Goal: Information Seeking & Learning: Learn about a topic

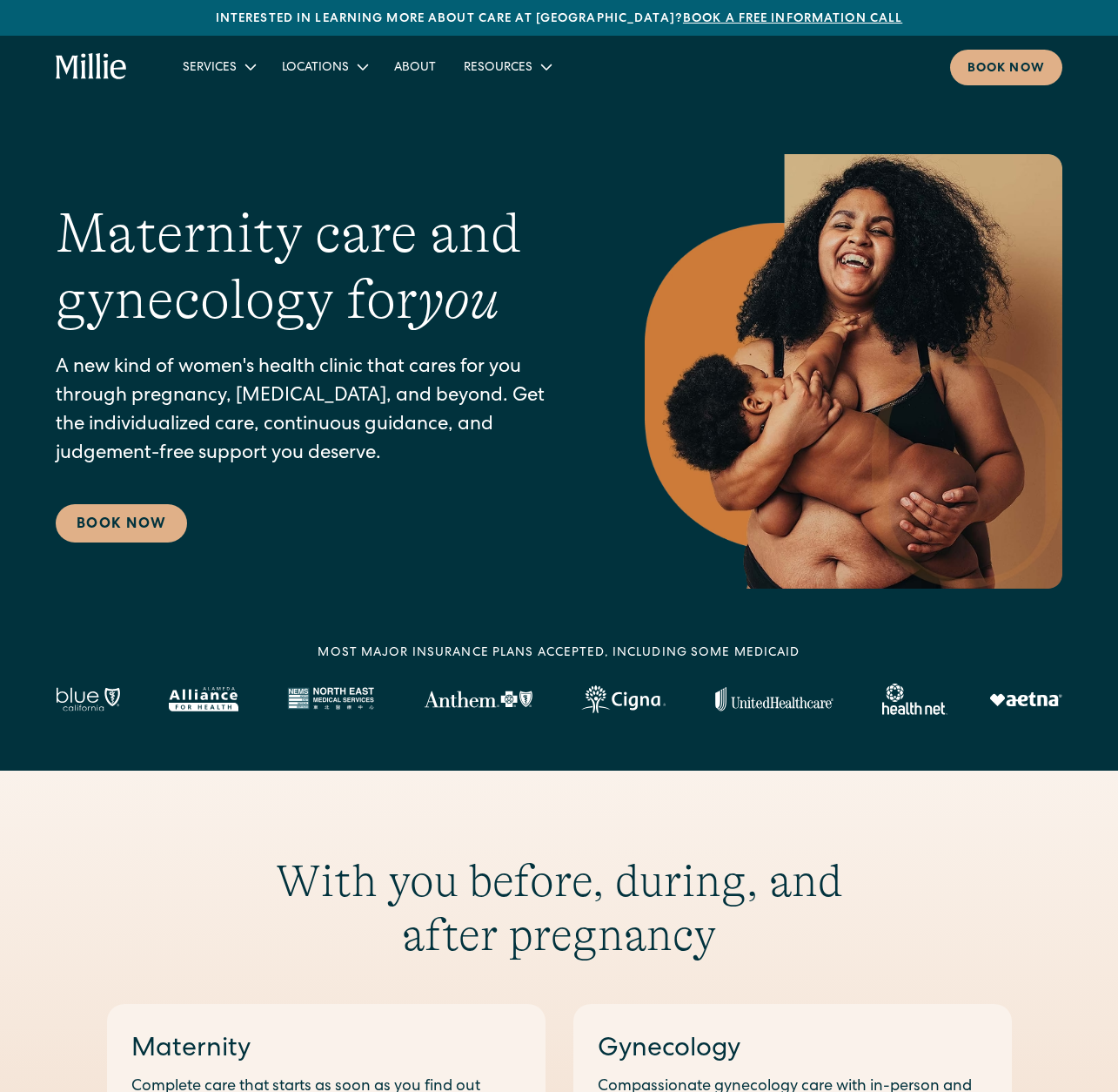
scroll to position [1, 0]
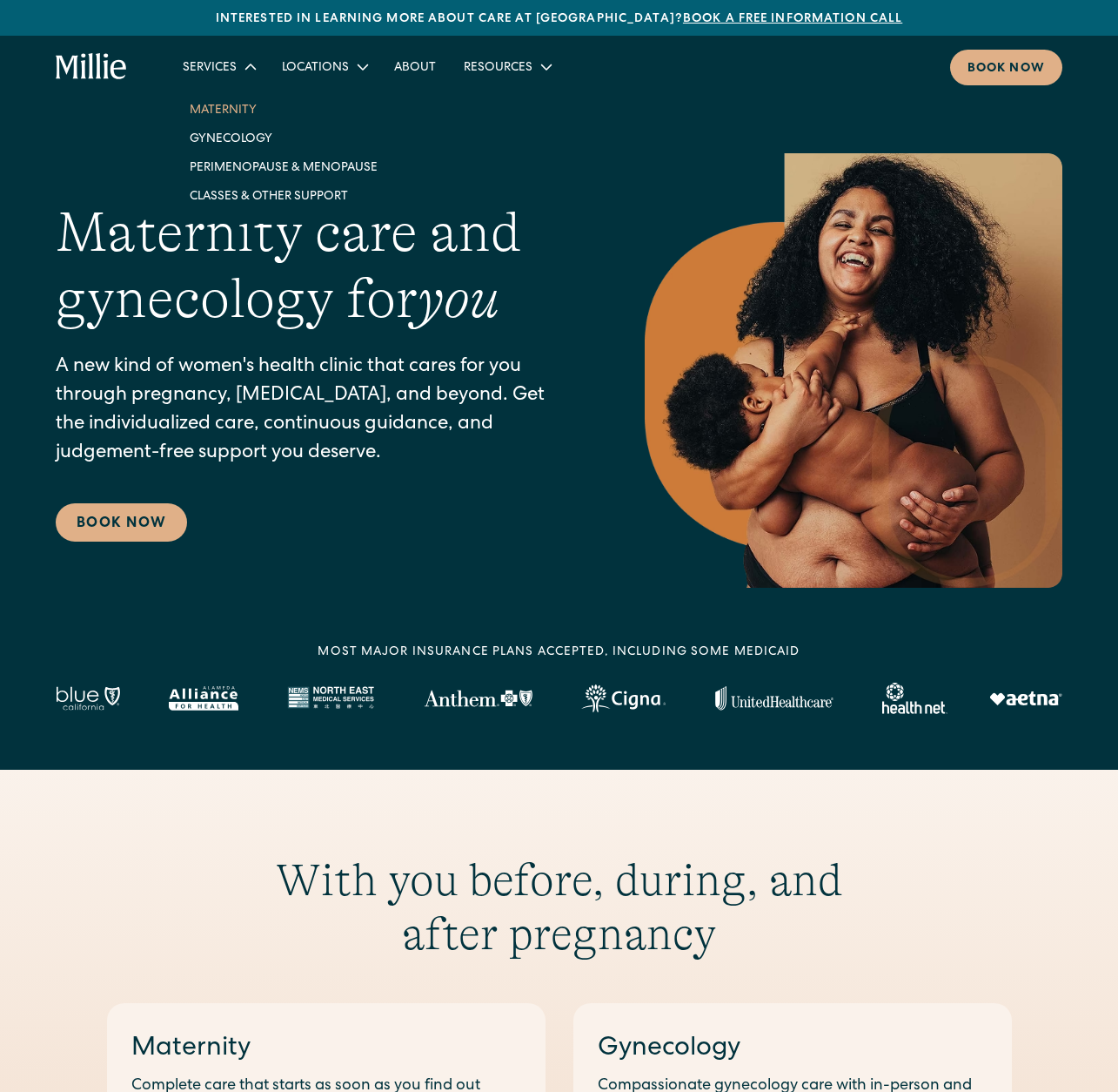
click at [229, 102] on link "Maternity" at bounding box center [283, 108] width 216 height 29
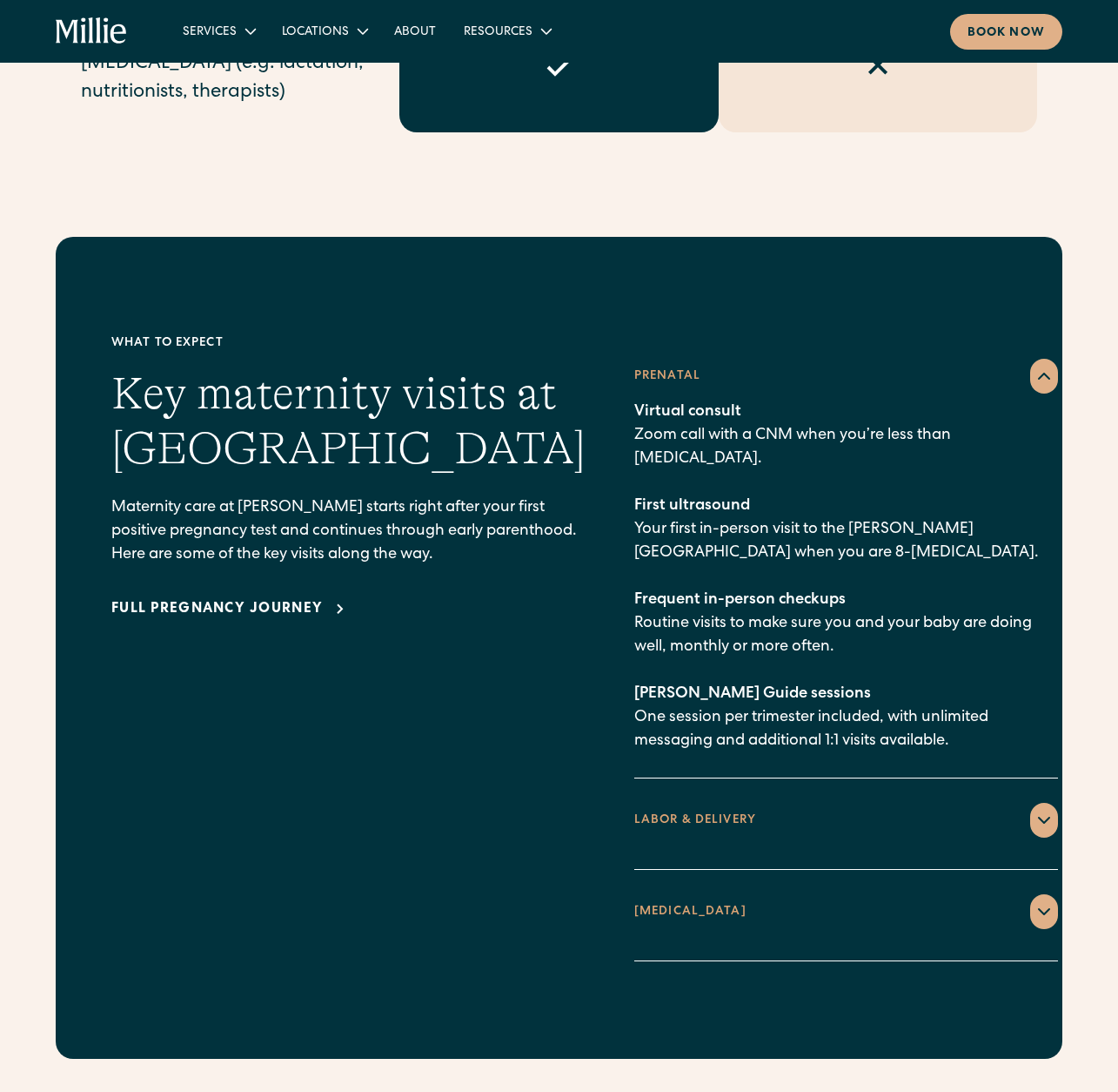
scroll to position [2173, 0]
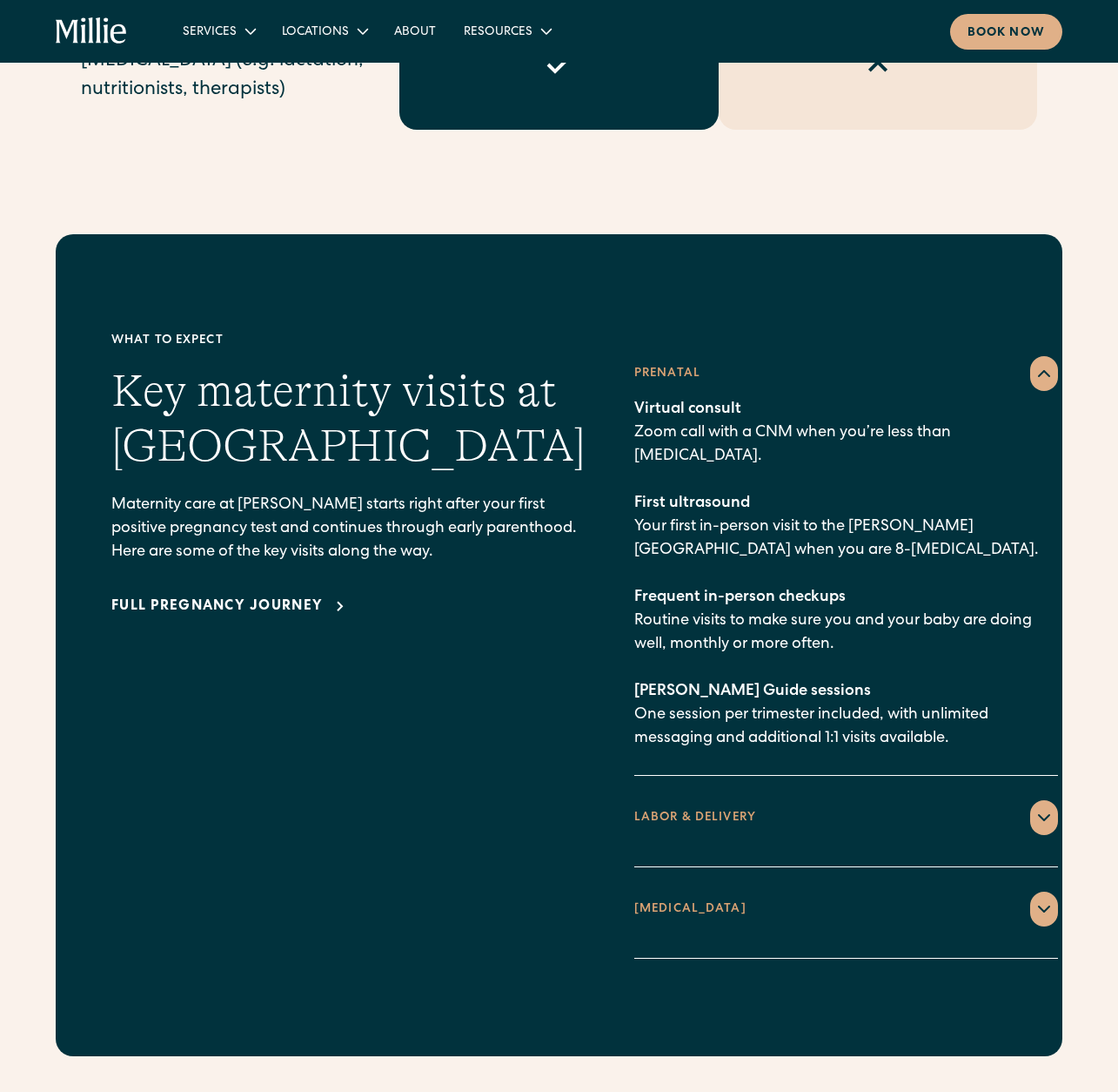
click at [1034, 807] on icon at bounding box center [1044, 817] width 21 height 21
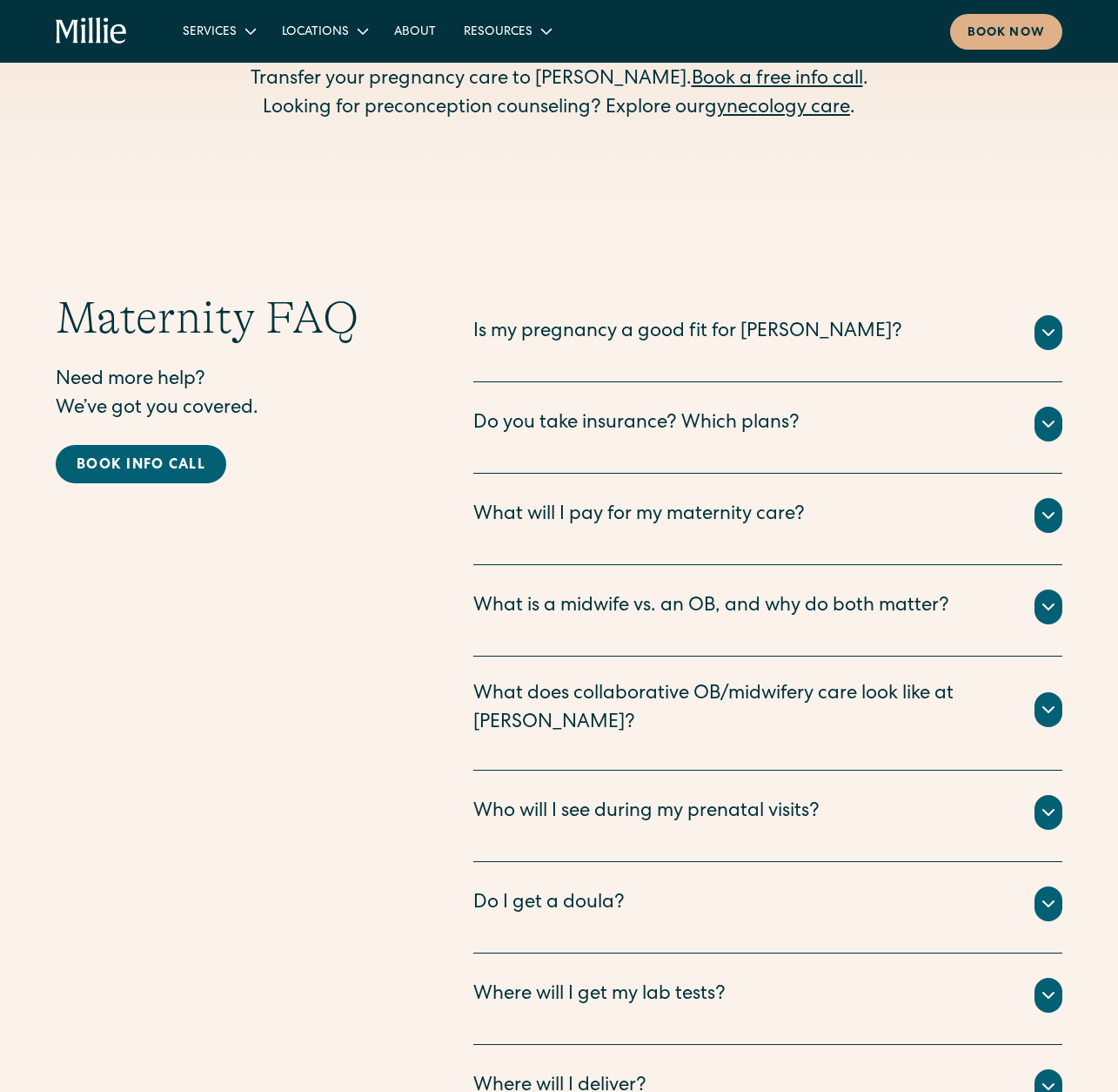
scroll to position [5457, 0]
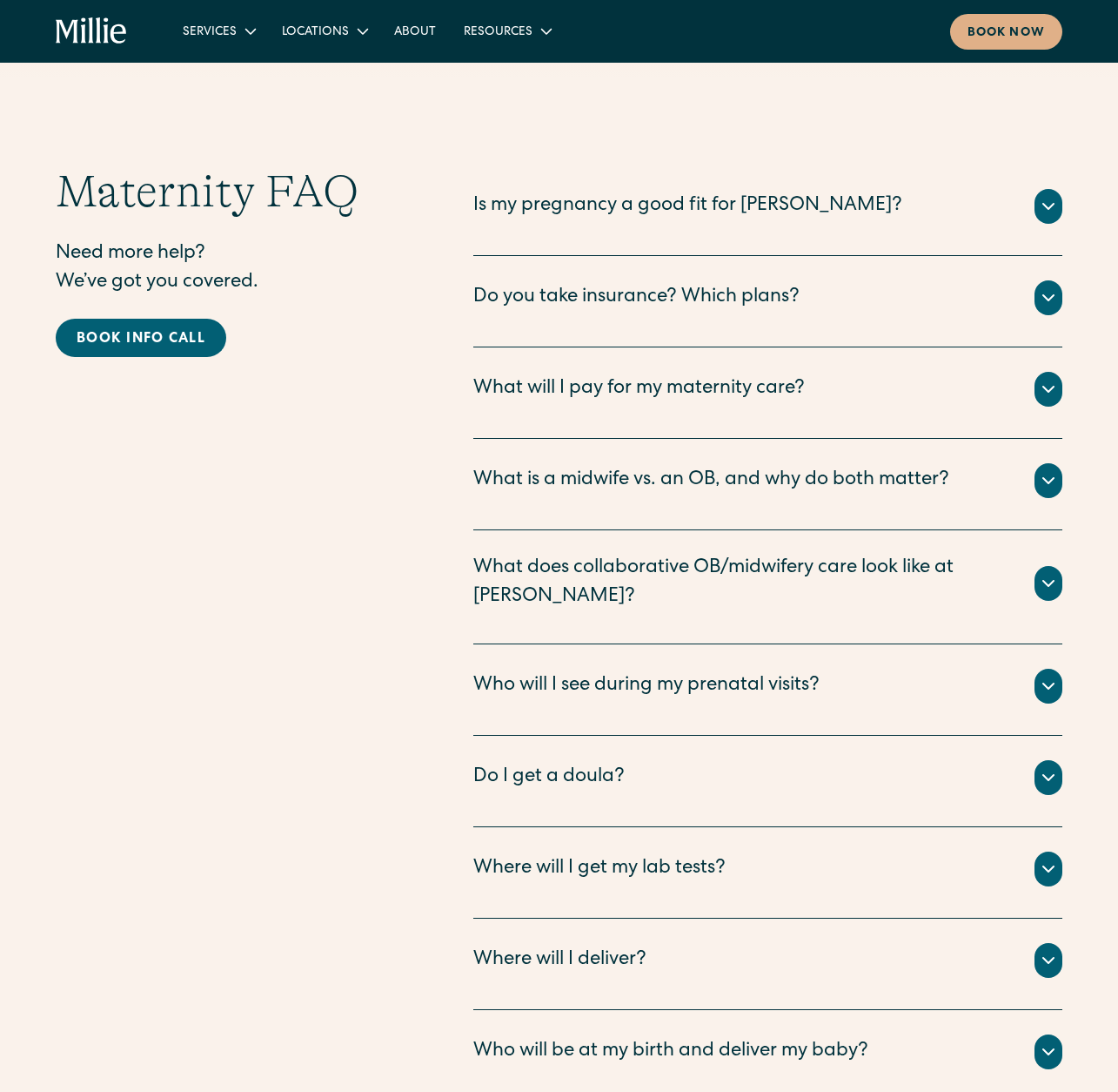
click at [853, 1038] on div "Who will be at my birth and deliver my baby?" at bounding box center [671, 1052] width 395 height 29
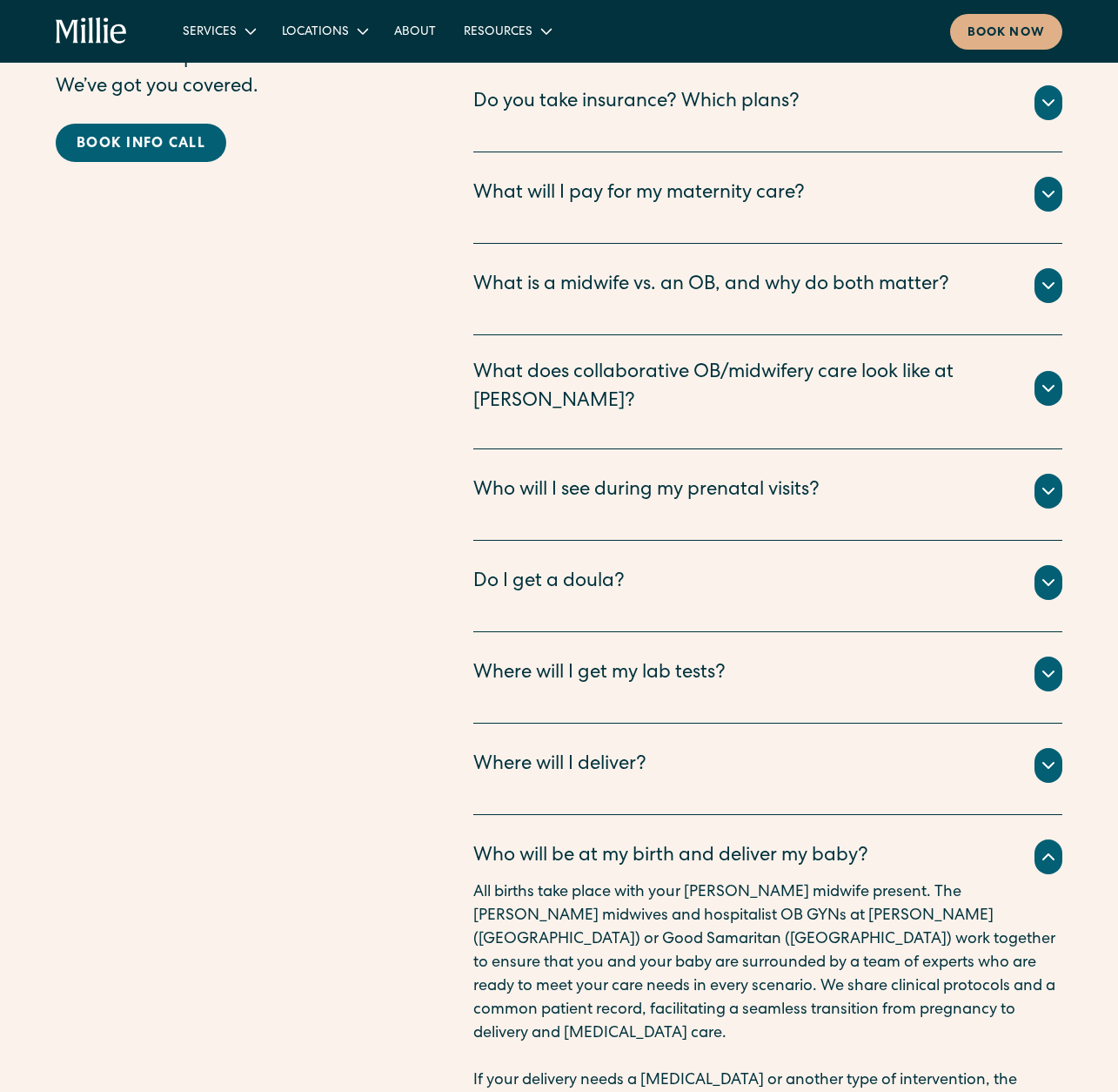
scroll to position [5740, 0]
